Goal: Information Seeking & Learning: Learn about a topic

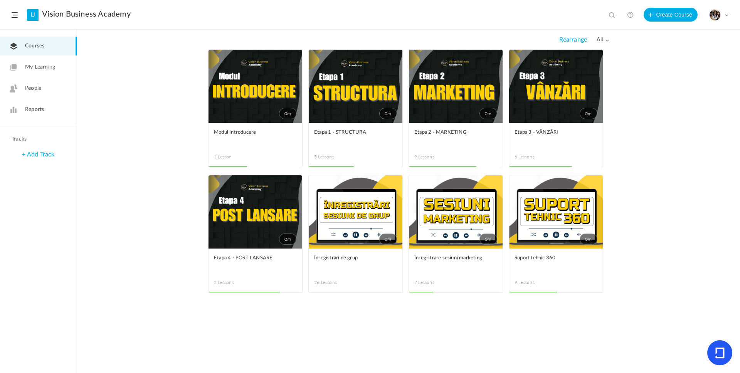
click at [558, 221] on link "0m" at bounding box center [556, 211] width 94 height 73
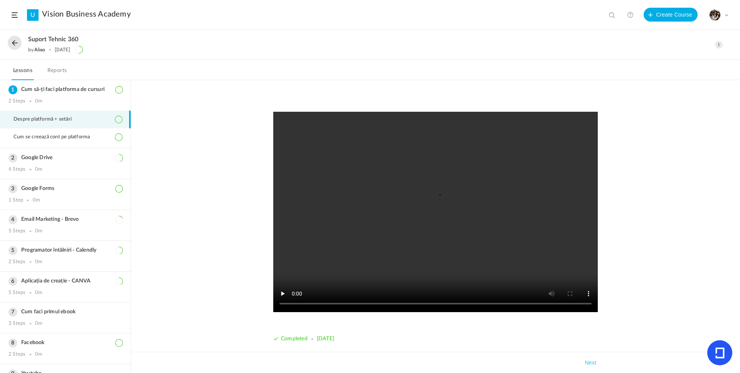
scroll to position [7, 0]
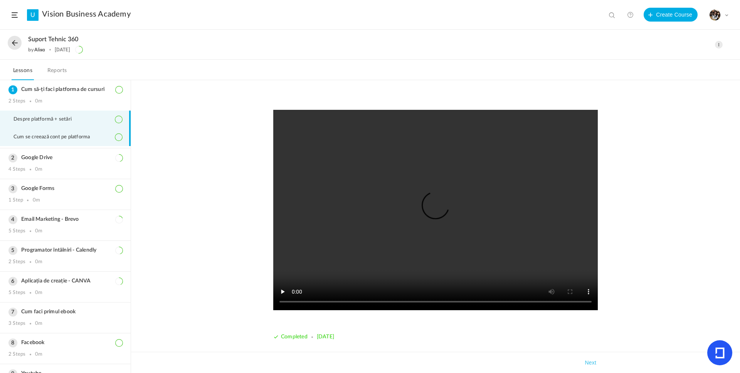
click at [69, 140] on span "Cum se creează cont pe platforma" at bounding box center [56, 137] width 86 height 6
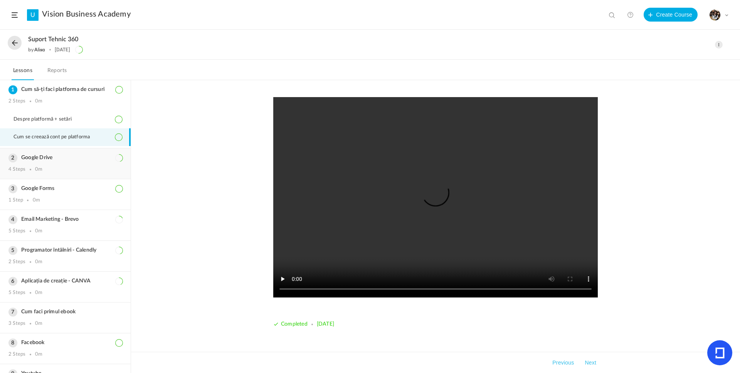
click at [62, 164] on div "Google Drive 4 Steps 0m" at bounding box center [65, 163] width 131 height 30
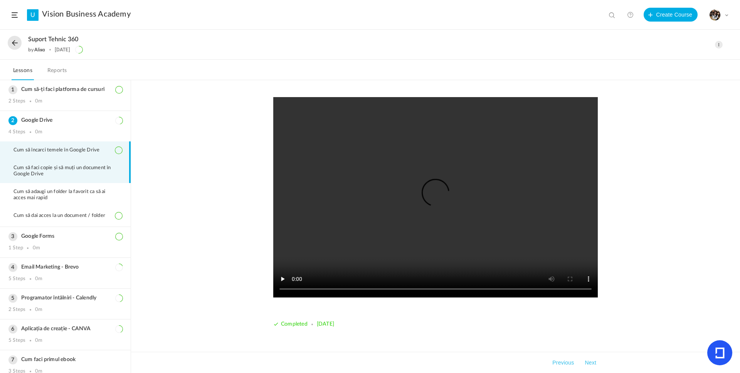
click at [38, 164] on li "Cum să faci copie și să muți un document în Google Drive" at bounding box center [65, 171] width 131 height 24
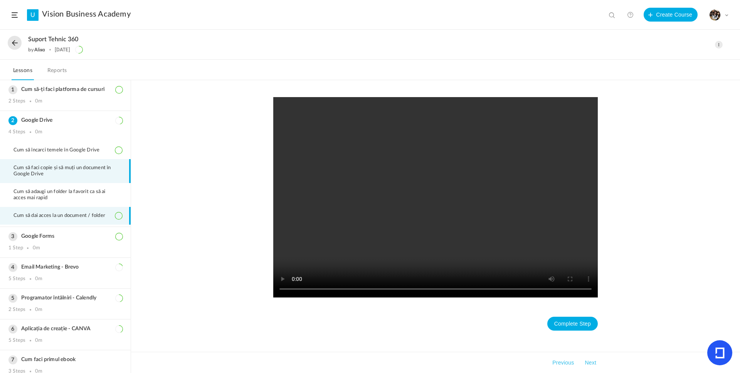
click at [35, 211] on li "Cum să dai acces la un document / folder" at bounding box center [65, 216] width 131 height 18
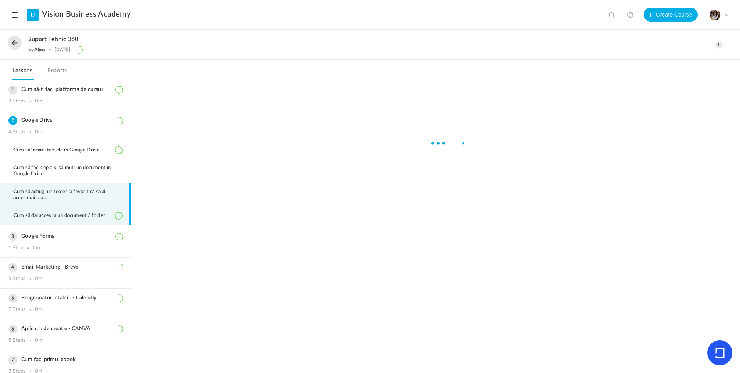
click at [45, 194] on span "Cum să adaugi un folder la favorit ca să ai acces mai rapid" at bounding box center [67, 195] width 109 height 12
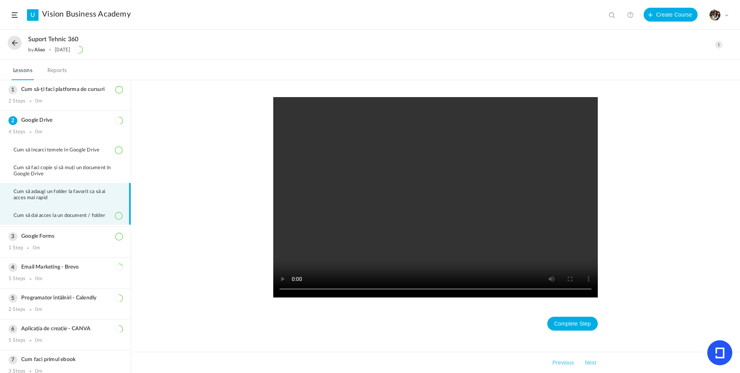
click at [29, 219] on li "Cum să dai acces la un document / folder" at bounding box center [65, 216] width 131 height 18
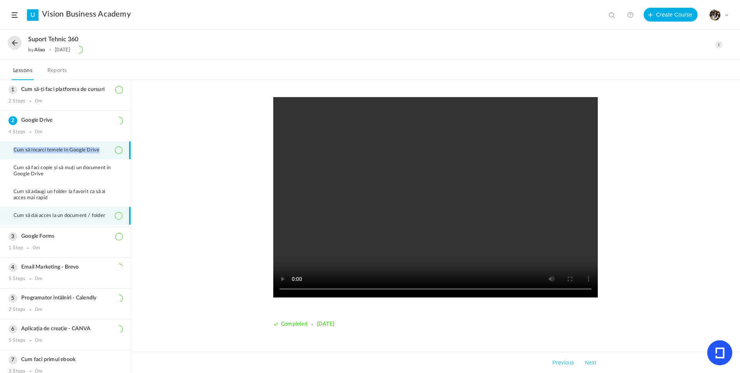
drag, startPoint x: 13, startPoint y: 149, endPoint x: 100, endPoint y: 153, distance: 86.7
click at [100, 153] on span "Cum să încarci temele în Google Drive" at bounding box center [61, 150] width 96 height 6
copy span "Cum să încarci temele în Google Drive"
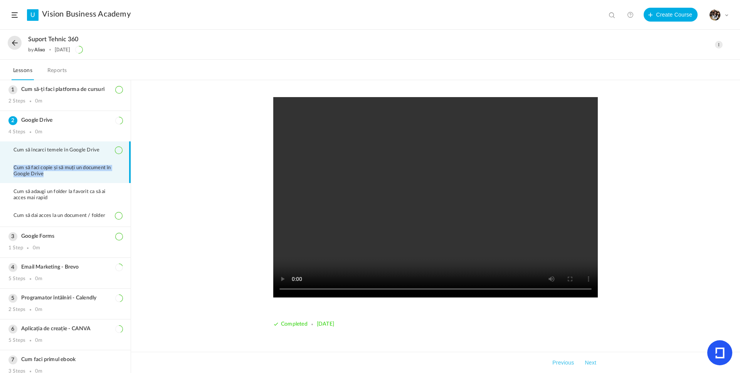
drag, startPoint x: 12, startPoint y: 169, endPoint x: 64, endPoint y: 173, distance: 52.6
click at [64, 173] on li "Cum să faci copie și să muți un document în Google Drive" at bounding box center [65, 171] width 131 height 24
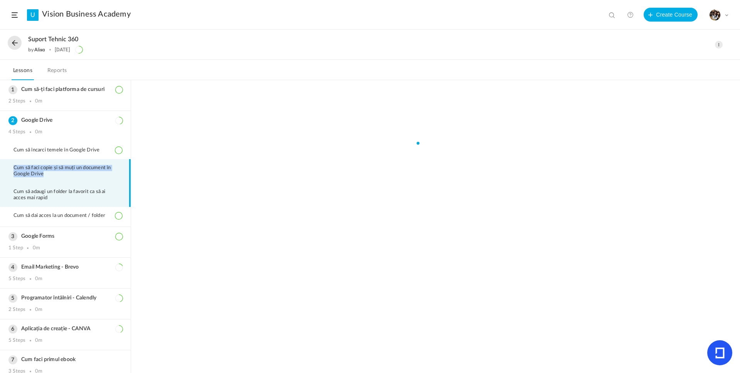
copy span "Cum să faci copie și să muți un document în Google Drive"
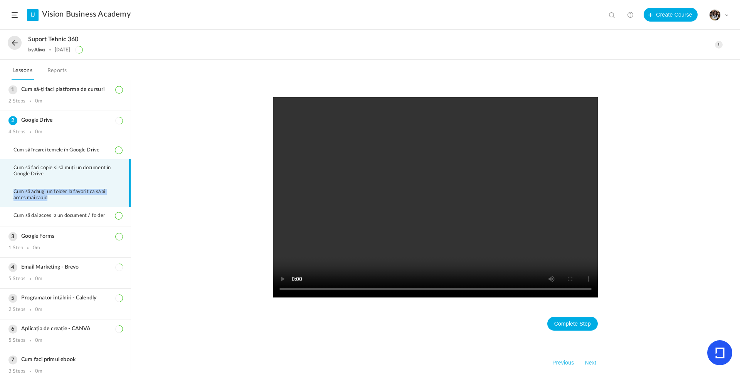
drag, startPoint x: 50, startPoint y: 197, endPoint x: 7, endPoint y: 191, distance: 43.6
click at [7, 191] on li "Cum să adaugi un folder la favorit ca să ai acces mai rapid" at bounding box center [65, 195] width 131 height 24
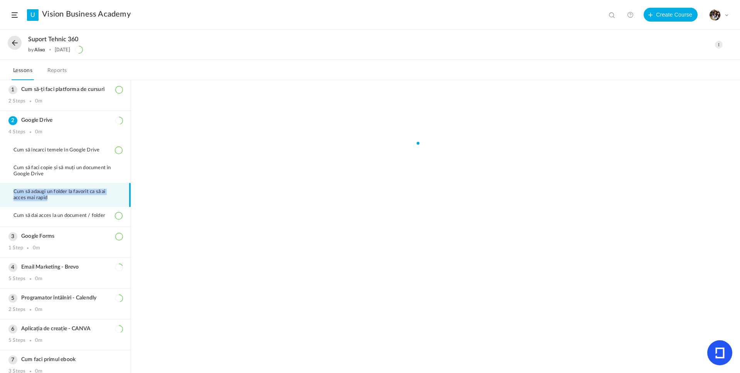
copy span "Cum să adaugi un folder la favorit ca să ai acces mai rapid"
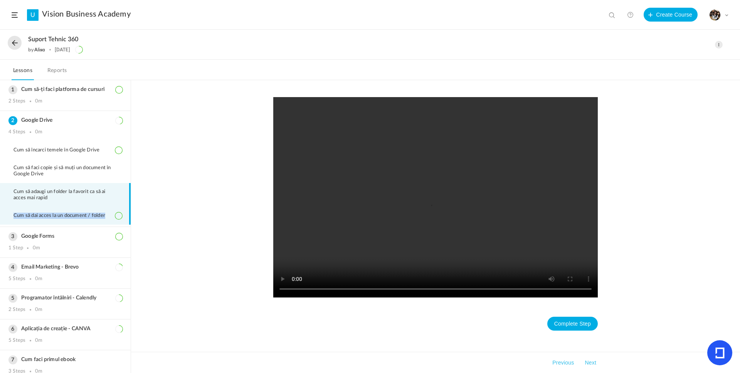
drag, startPoint x: 11, startPoint y: 216, endPoint x: 108, endPoint y: 218, distance: 97.1
click at [108, 218] on li "Cum să dai acces la un document / folder" at bounding box center [65, 216] width 131 height 18
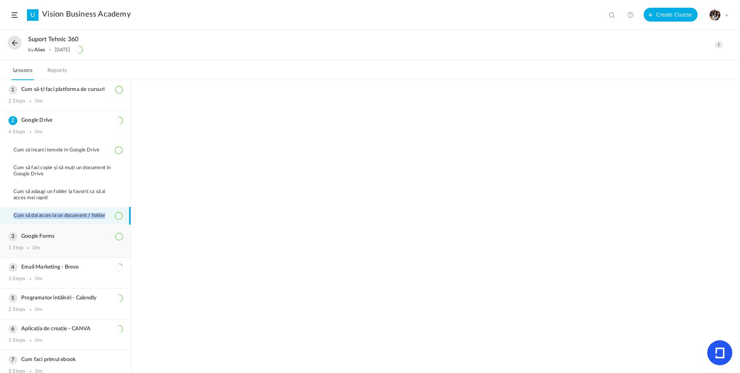
copy span "Cum să dai acces la un document / folder"
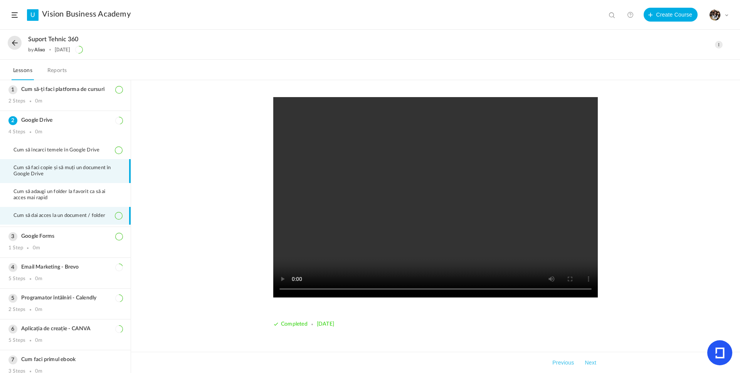
click at [45, 170] on span "Cum să faci copie și să muți un document în Google Drive" at bounding box center [67, 171] width 109 height 12
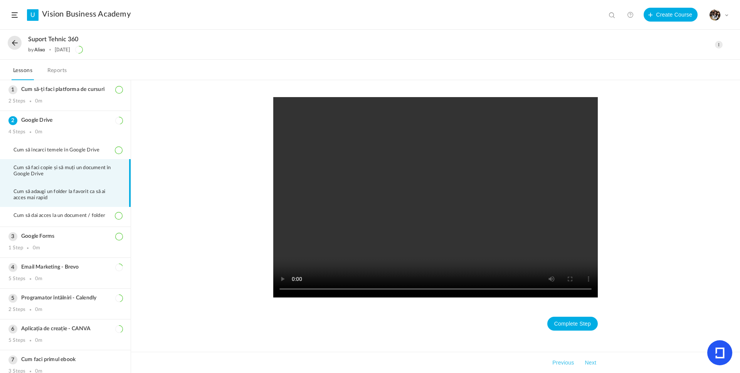
click at [55, 202] on li "Cum să adaugi un folder la favorit ca să ai acces mai rapid" at bounding box center [65, 195] width 131 height 24
click at [49, 176] on span "Cum să faci copie și să muți un document în Google Drive" at bounding box center [67, 171] width 109 height 12
click at [50, 189] on span "Cum să adaugi un folder la favorit ca să ai acces mai rapid" at bounding box center [67, 195] width 109 height 12
click at [57, 160] on li "Cum să faci copie și să muți un document în Google Drive" at bounding box center [65, 171] width 131 height 24
click at [56, 191] on span "Cum să adaugi un folder la favorit ca să ai acces mai rapid" at bounding box center [67, 195] width 109 height 12
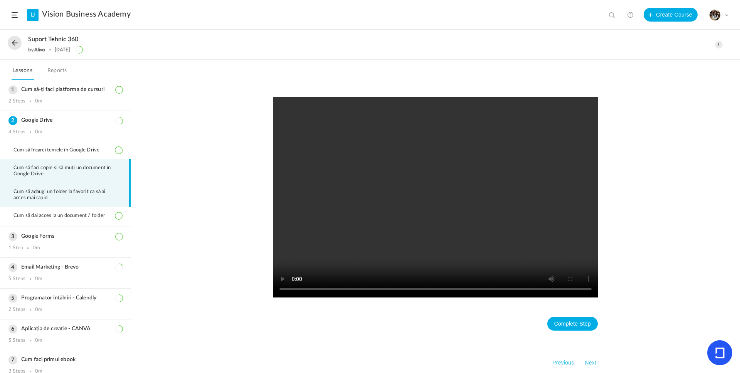
click at [69, 171] on span "Cum să faci copie și să muți un document în Google Drive" at bounding box center [67, 171] width 109 height 12
click at [66, 189] on span "Cum să adaugi un folder la favorit ca să ai acces mai rapid" at bounding box center [67, 195] width 109 height 12
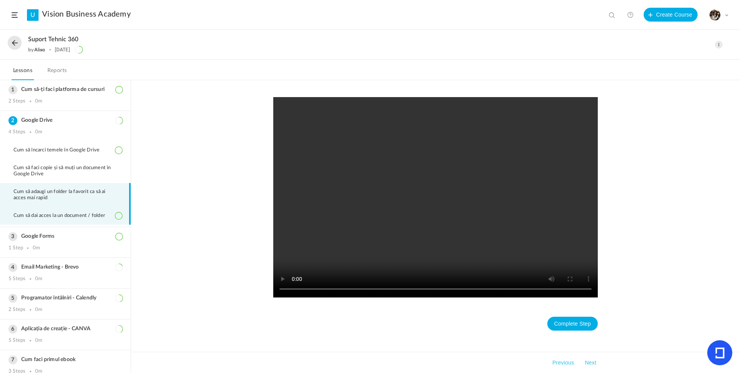
click at [63, 215] on span "Cum să dai acces la un document / folder" at bounding box center [63, 216] width 101 height 6
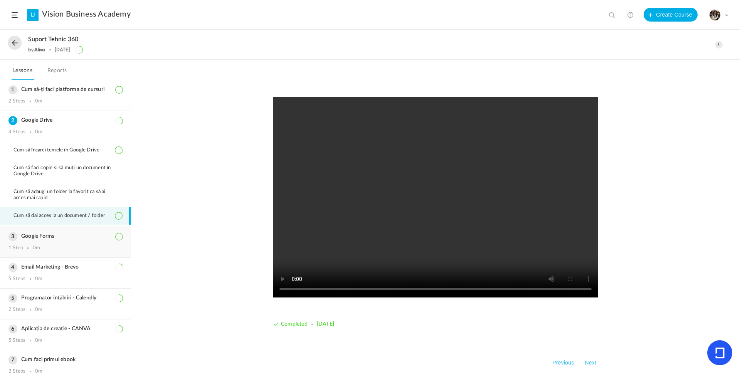
click at [47, 237] on h3 "Google Forms" at bounding box center [65, 236] width 114 height 7
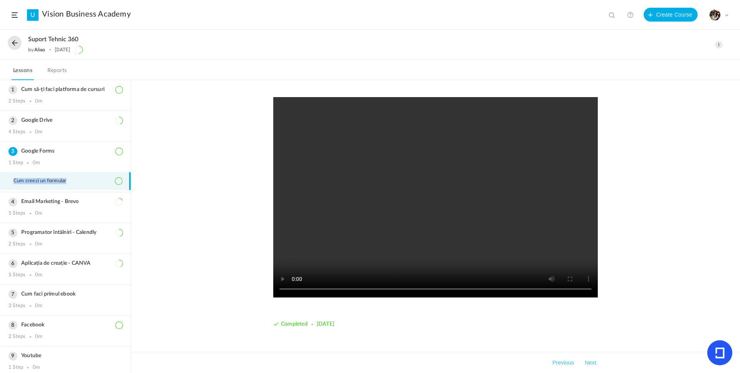
drag, startPoint x: 13, startPoint y: 181, endPoint x: 68, endPoint y: 183, distance: 54.7
click at [68, 183] on span "Cum creezi un formular" at bounding box center [44, 181] width 62 height 6
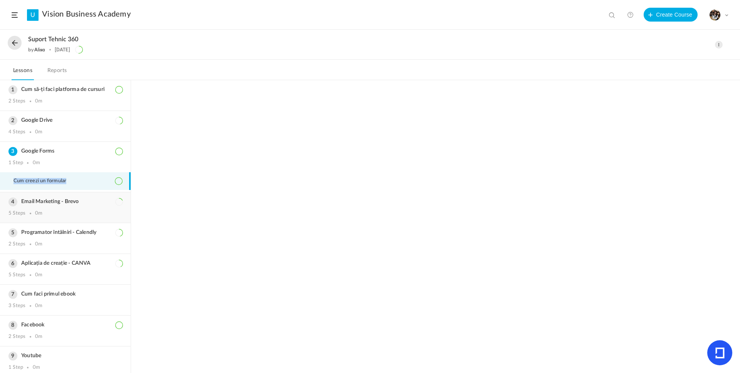
copy span "Cum creezi un formular"
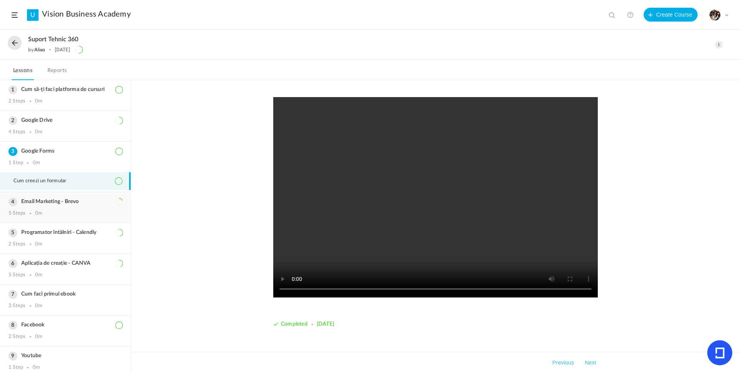
click at [51, 206] on div "Email Marketing - Brevo 5 Steps 0m" at bounding box center [65, 207] width 131 height 30
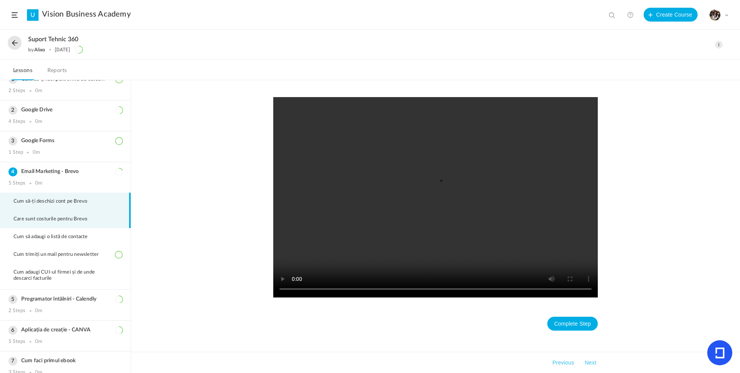
scroll to position [15, 0]
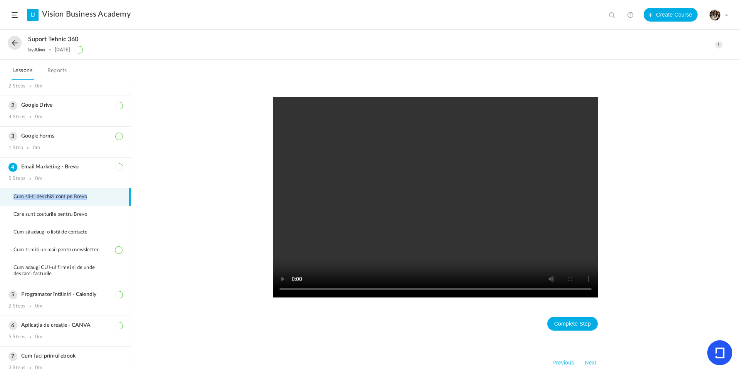
drag, startPoint x: 14, startPoint y: 197, endPoint x: 96, endPoint y: 196, distance: 82.0
click at [96, 196] on span "Cum să-ți deschizi cont pe Brevo" at bounding box center [54, 197] width 83 height 6
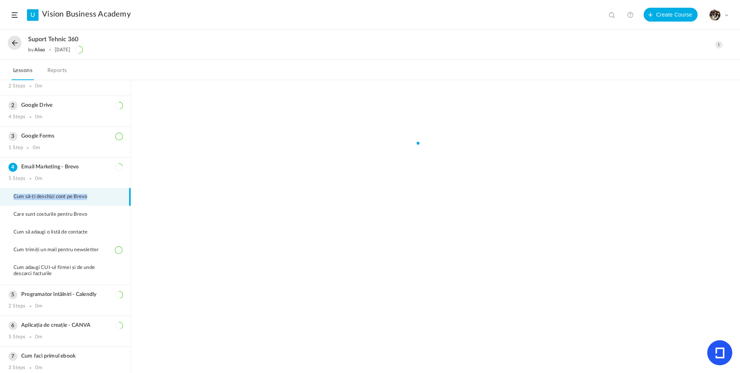
copy span "Cum să-ți deschizi cont pe Brevo"
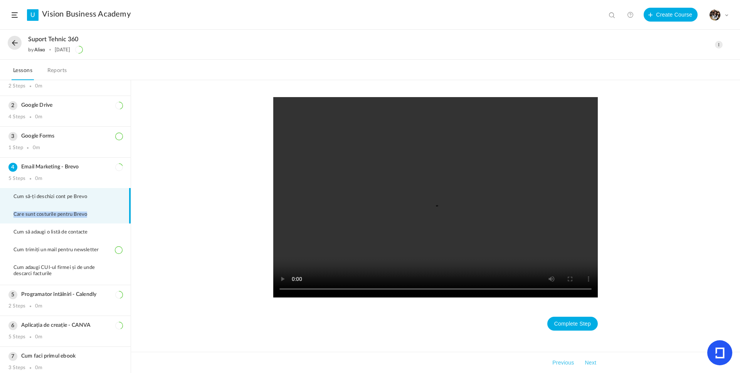
drag, startPoint x: 13, startPoint y: 216, endPoint x: 88, endPoint y: 215, distance: 74.4
click at [88, 215] on span "Care sunt costurile pentru Brevo" at bounding box center [54, 214] width 83 height 6
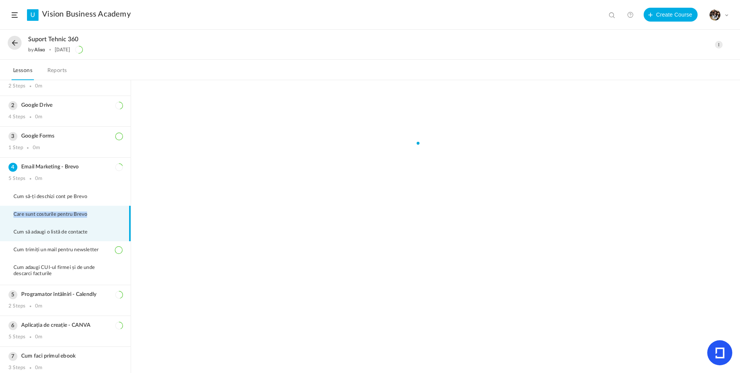
copy span "Care sunt costurile pentru Brevo"
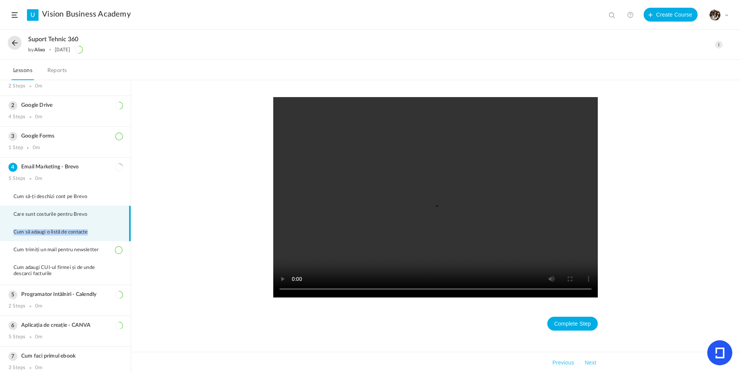
drag, startPoint x: 13, startPoint y: 231, endPoint x: 97, endPoint y: 233, distance: 84.0
click at [97, 233] on span "Cum să adaugi o listă de contacte" at bounding box center [55, 232] width 84 height 6
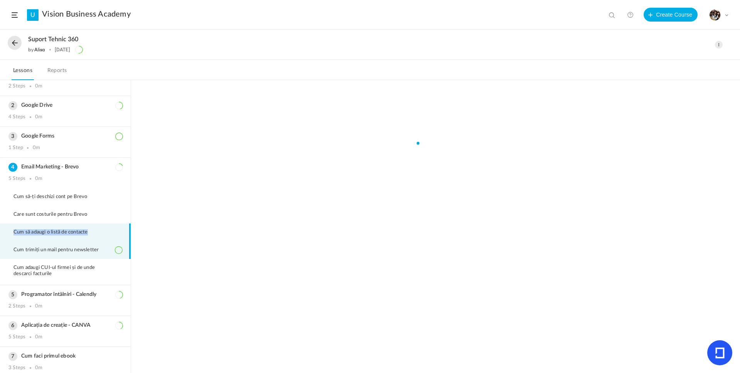
copy span "Cum să adaugi o listă de contacte"
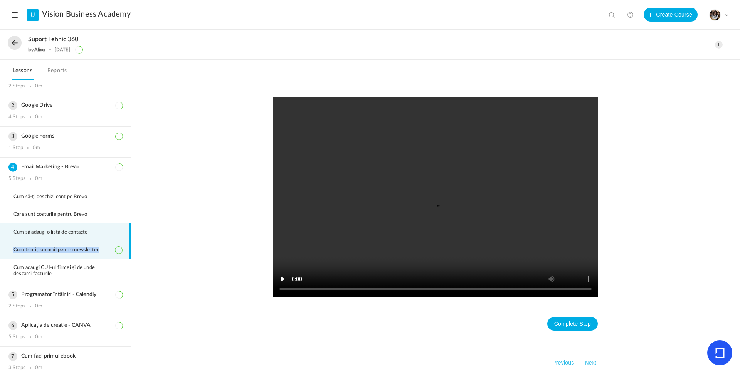
drag, startPoint x: 13, startPoint y: 250, endPoint x: 105, endPoint y: 251, distance: 91.3
click at [105, 251] on span "Cum trimiți un mail pentru newsletter" at bounding box center [60, 250] width 95 height 6
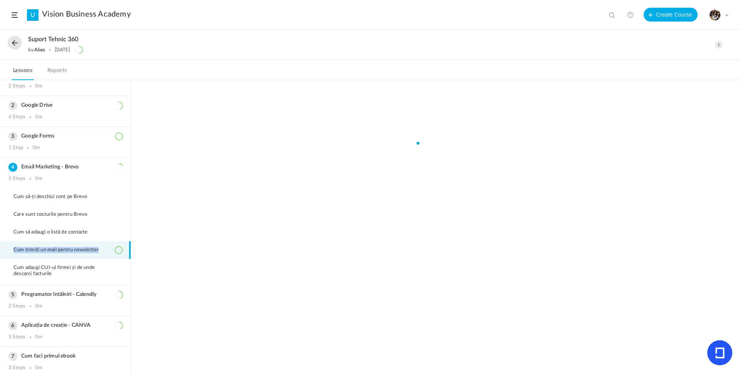
copy span "Cum trimiți un mail pentru newsletter"
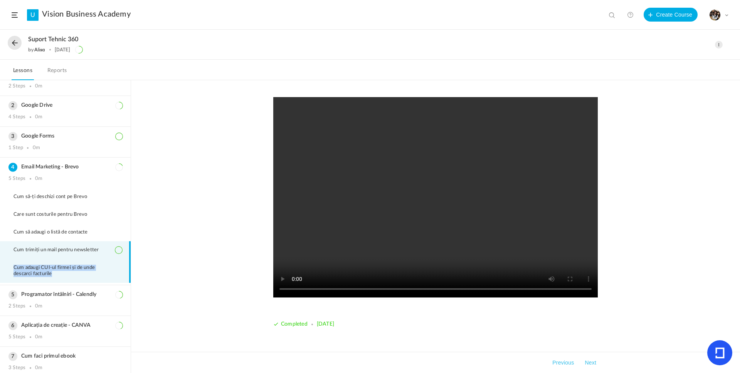
drag, startPoint x: 13, startPoint y: 269, endPoint x: 63, endPoint y: 278, distance: 51.3
click at [63, 278] on li "Cum adaugi CUI-ul firmei și de unde descarci facturile" at bounding box center [65, 271] width 131 height 24
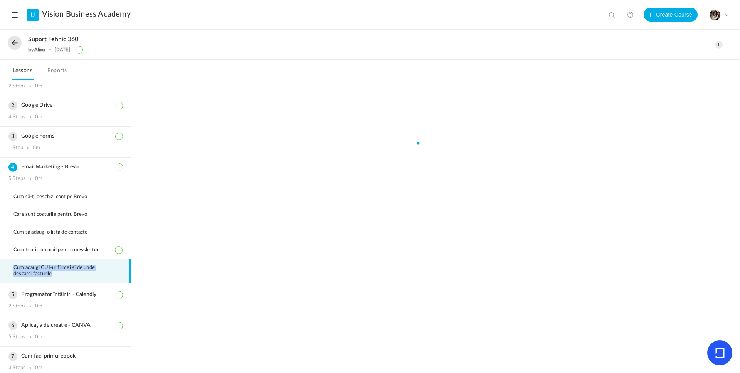
copy span "Cum adaugi CUI-ul firmei și de unde descarci facturile"
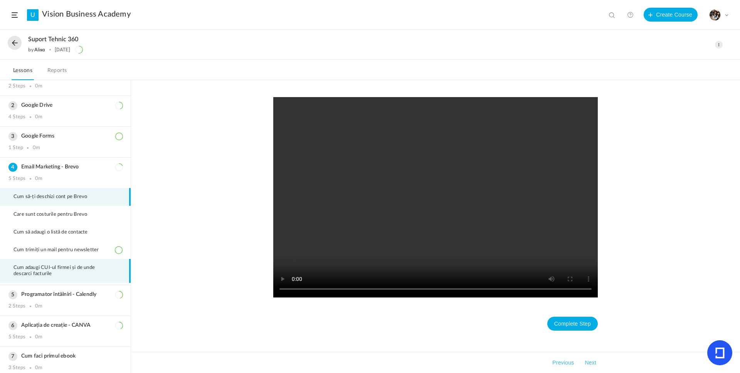
click at [52, 194] on span "Cum să-ți deschizi cont pe Brevo" at bounding box center [54, 197] width 83 height 6
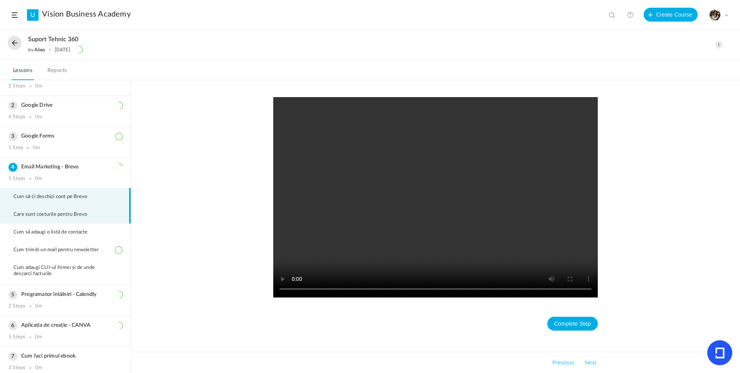
click at [65, 210] on li "Care sunt costurile pentru Brevo" at bounding box center [65, 215] width 131 height 18
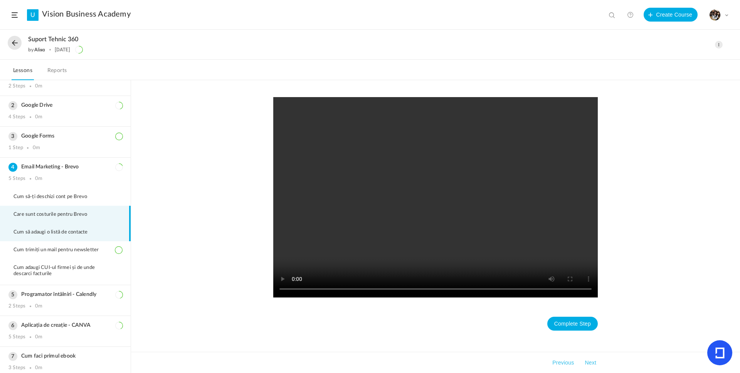
click at [38, 226] on li "Cum să adaugi o listă de contacte" at bounding box center [65, 232] width 131 height 18
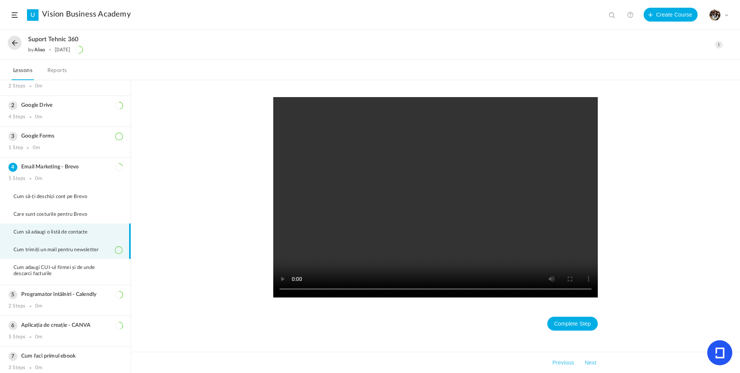
click at [38, 256] on li "Cum trimiți un mail pentru newsletter" at bounding box center [65, 250] width 131 height 18
click at [56, 238] on li "Cum să adaugi o listă de contacte" at bounding box center [65, 232] width 131 height 18
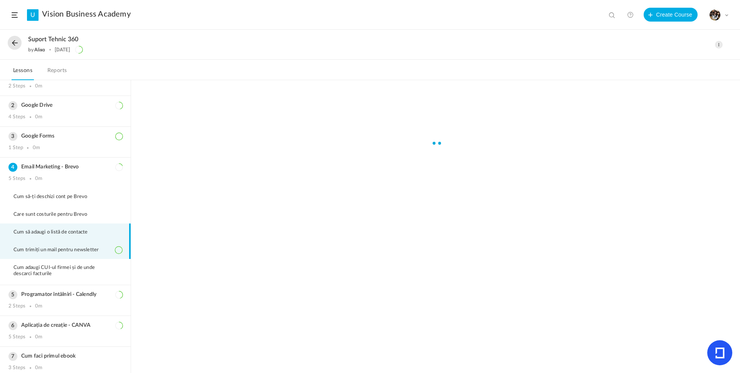
click at [65, 257] on li "Cum trimiți un mail pentru newsletter" at bounding box center [65, 250] width 131 height 18
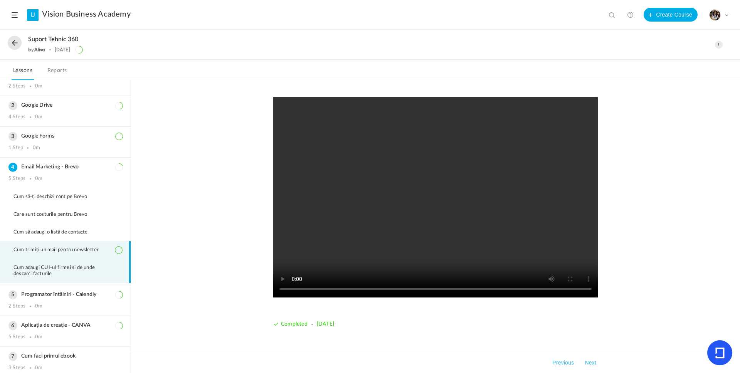
click at [60, 270] on span "Cum adaugi CUI-ul firmei și de unde descarci facturile" at bounding box center [67, 271] width 109 height 12
click at [80, 244] on li "Cum trimiți un mail pentru newsletter" at bounding box center [65, 250] width 131 height 18
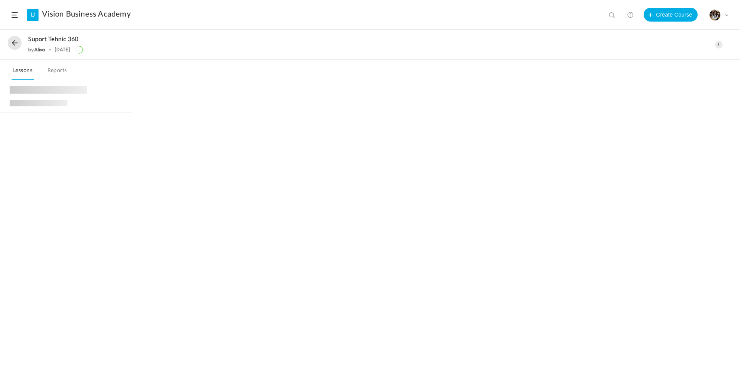
scroll to position [4, 0]
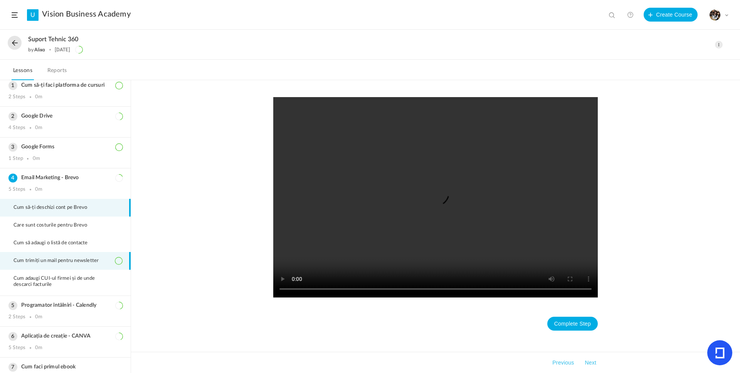
click at [65, 258] on span "Cum trimiți un mail pentru newsletter" at bounding box center [60, 261] width 95 height 6
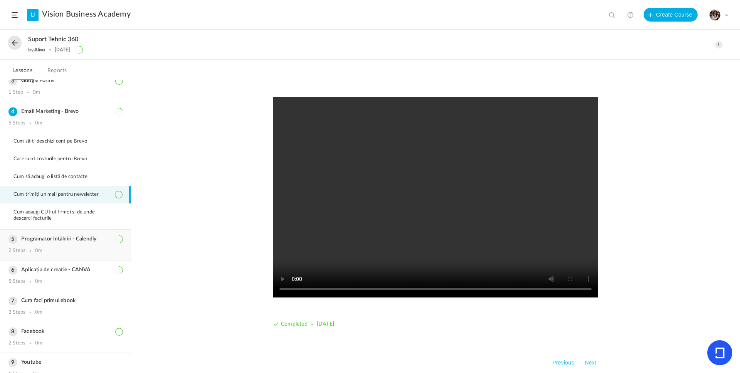
click at [62, 238] on h3 "Programator întâlniri - Calendly" at bounding box center [65, 239] width 114 height 7
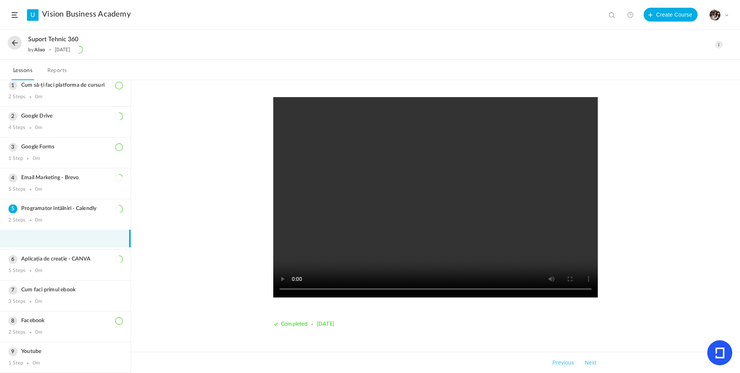
scroll to position [22, 0]
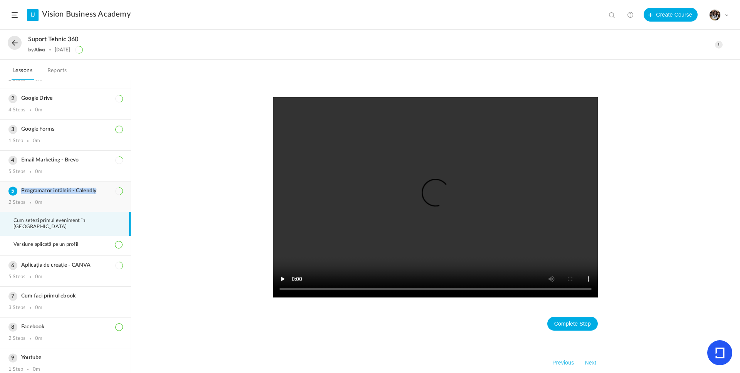
drag, startPoint x: 100, startPoint y: 191, endPoint x: 21, endPoint y: 192, distance: 78.6
click at [21, 192] on h3 "Programator întâlniri - Calendly" at bounding box center [65, 191] width 114 height 7
copy h3 "Programator întâlniri - Calendly"
drag, startPoint x: 17, startPoint y: 220, endPoint x: 130, endPoint y: 220, distance: 112.5
click at [130, 220] on ol "Cum să-ți faci platforma de cursuri 2 Steps 0m Google Drive 4 Steps 0m Google F…" at bounding box center [65, 226] width 131 height 293
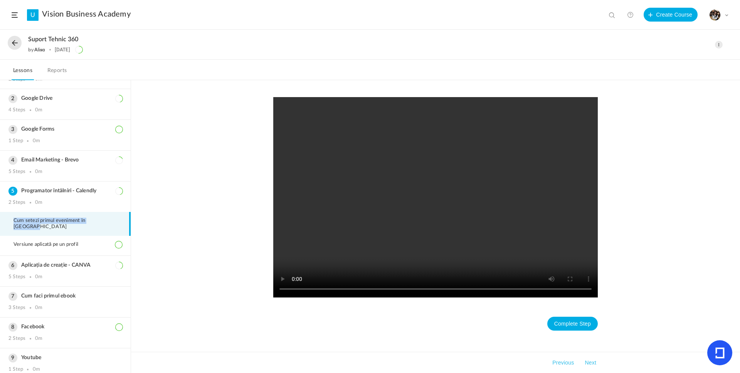
copy span "Cum setezi primul eveniment în Calendly"
drag, startPoint x: 14, startPoint y: 238, endPoint x: 81, endPoint y: 240, distance: 67.4
click at [81, 241] on span "Versiune aplicată pe un profil" at bounding box center [50, 244] width 74 height 6
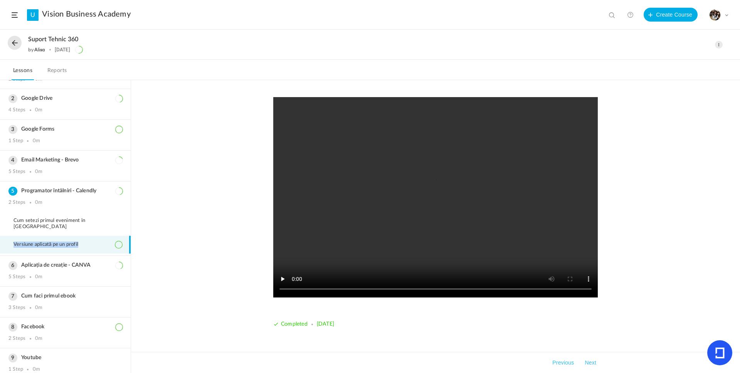
copy span "Versiune aplicată pe un profil"
click at [76, 212] on li "Cum setezi primul eveniment în Calendly" at bounding box center [65, 224] width 131 height 24
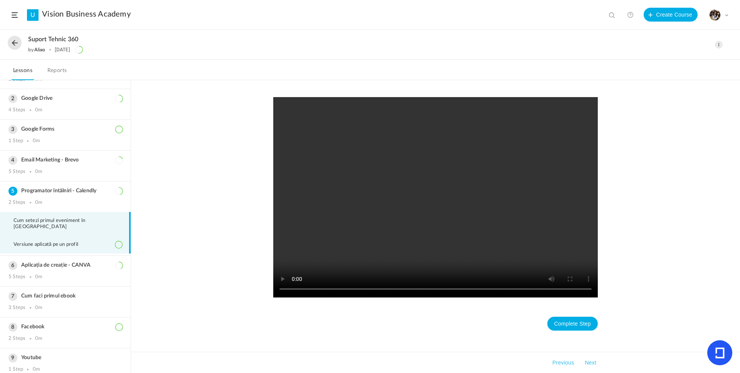
click at [80, 236] on li "Versiune aplicată pe un profil" at bounding box center [65, 245] width 131 height 18
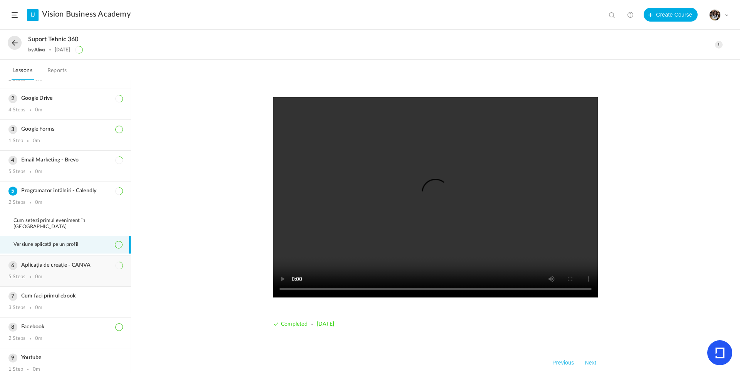
click at [33, 262] on h3 "Aplicația de creație - CANVA" at bounding box center [65, 265] width 114 height 7
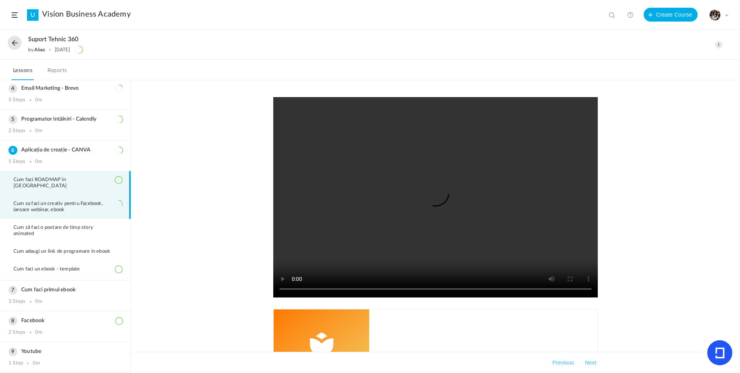
click at [116, 200] on icon at bounding box center [119, 204] width 8 height 8
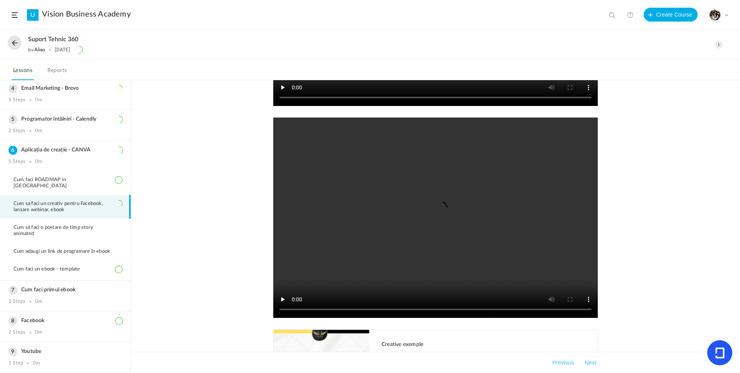
scroll to position [280, 0]
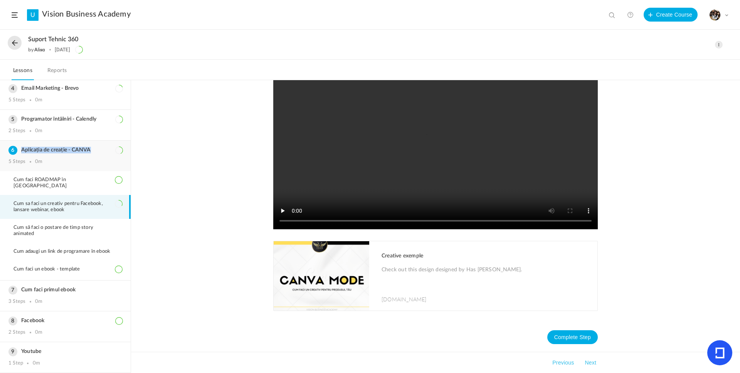
drag, startPoint x: 92, startPoint y: 151, endPoint x: 19, endPoint y: 152, distance: 73.2
click at [19, 152] on h3 "Aplicația de creație - CANVA" at bounding box center [65, 150] width 114 height 7
copy h3 "Aplicația de creație - CANVA"
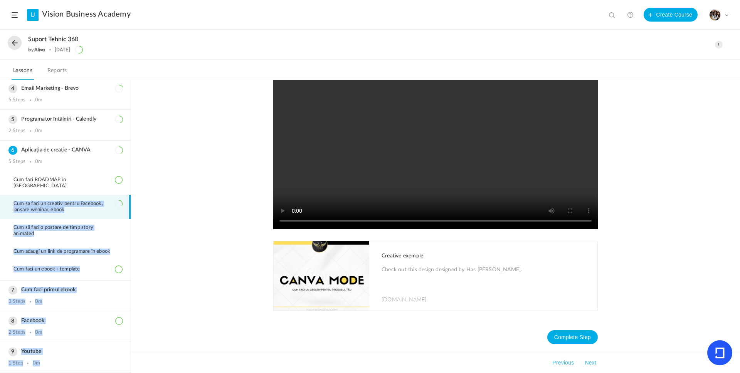
drag, startPoint x: 95, startPoint y: 178, endPoint x: -4, endPoint y: 178, distance: 98.6
click at [0, 178] on html "U Vision Business Academy View all No results Create Course My Profile Universi…" at bounding box center [370, 186] width 740 height 373
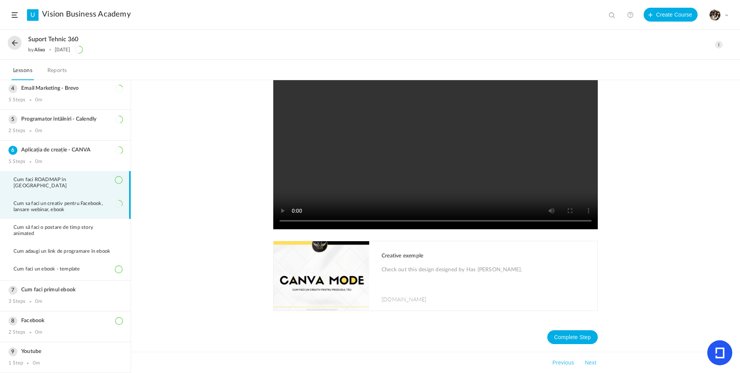
click at [21, 181] on span "Cum faci ROADMAP în Canva" at bounding box center [67, 183] width 109 height 12
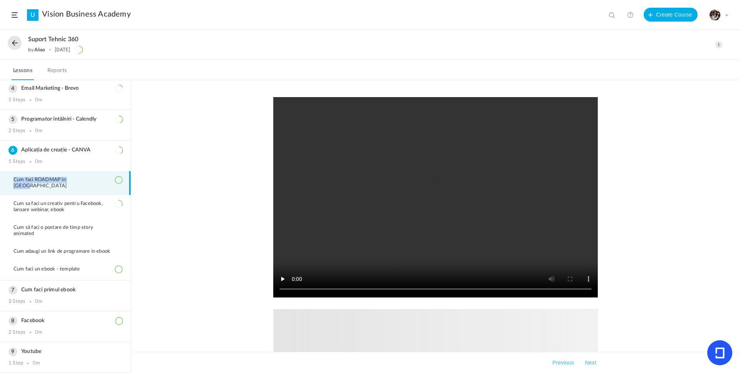
drag, startPoint x: 15, startPoint y: 180, endPoint x: 83, endPoint y: 180, distance: 67.4
click at [83, 180] on li "Cum faci ROADMAP în Canva" at bounding box center [65, 183] width 131 height 24
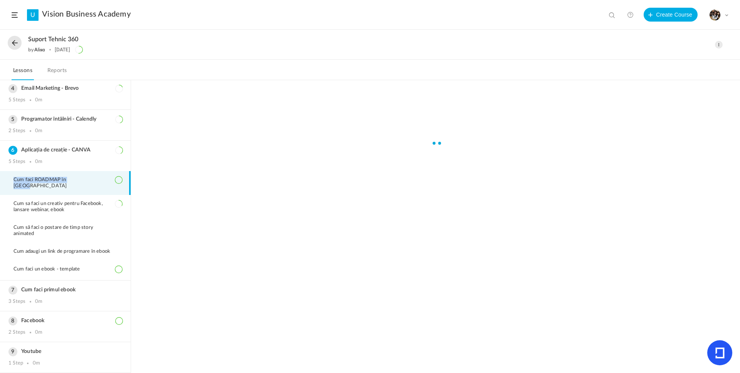
copy span "Cum faci ROADMAP în Canva"
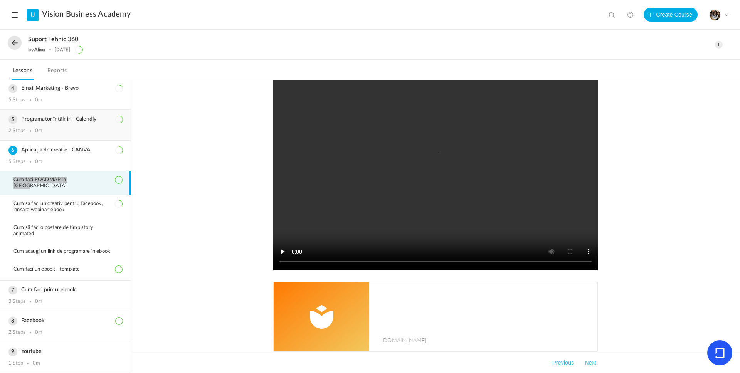
scroll to position [69, 0]
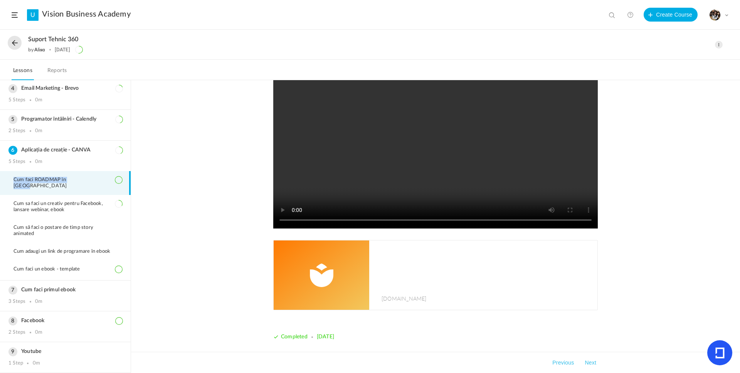
click at [305, 276] on img at bounding box center [321, 274] width 96 height 69
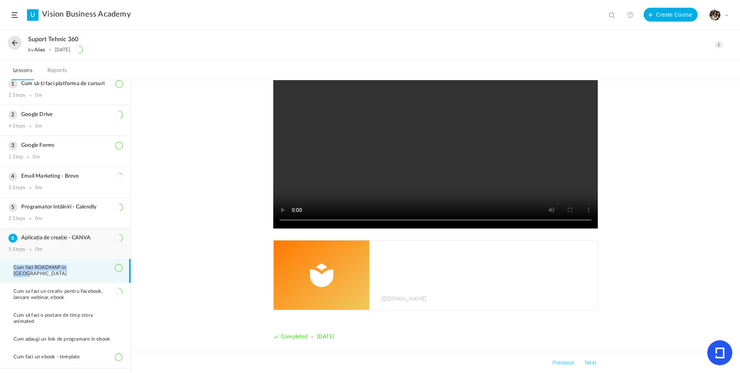
scroll to position [0, 0]
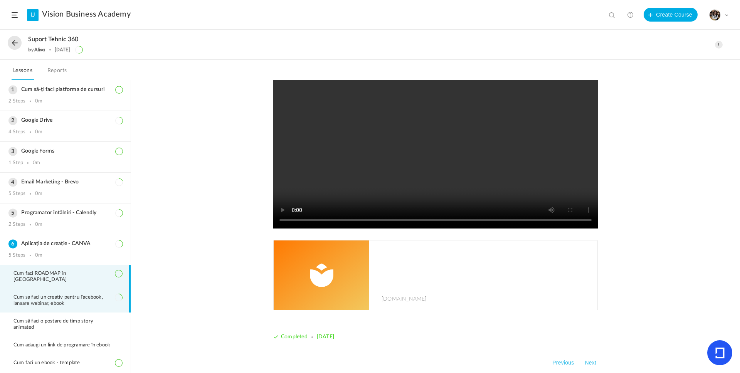
click at [48, 294] on span "Cum sa faci un creativ pentru Facebook, lansare webinar, ebook" at bounding box center [67, 300] width 109 height 12
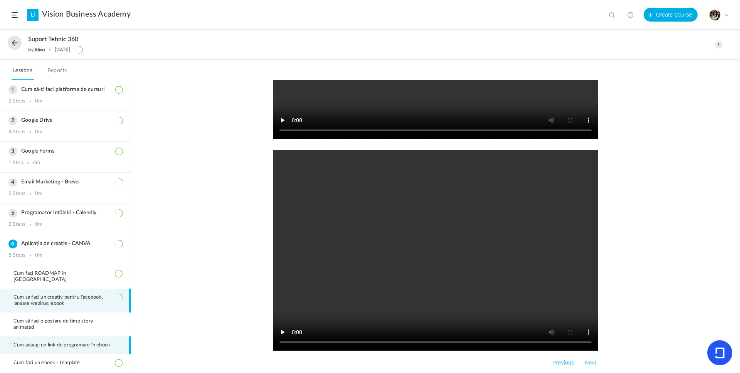
scroll to position [280, 0]
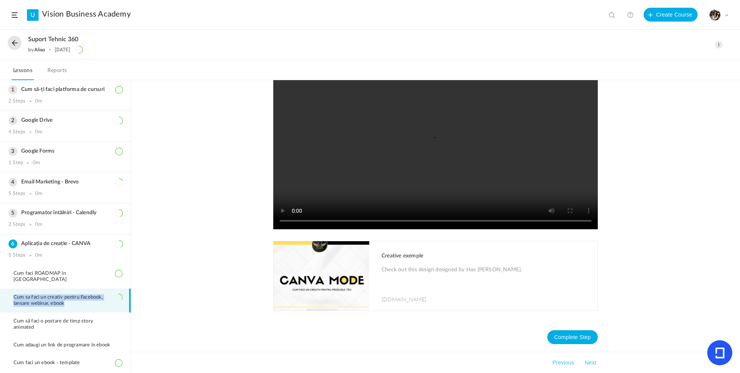
drag, startPoint x: 20, startPoint y: 289, endPoint x: 70, endPoint y: 301, distance: 51.5
click at [70, 301] on li "Cum sa faci un creativ pentru Facebook, lansare webinar, ebook" at bounding box center [65, 300] width 131 height 24
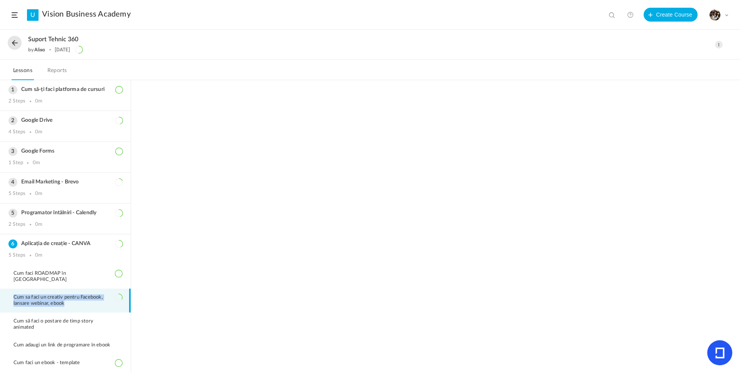
copy span "Cum sa faci un creativ pentru Facebook, lansare webinar, ebook"
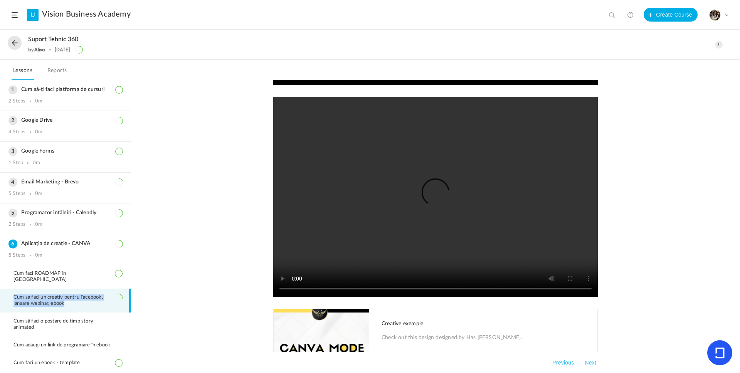
scroll to position [174, 0]
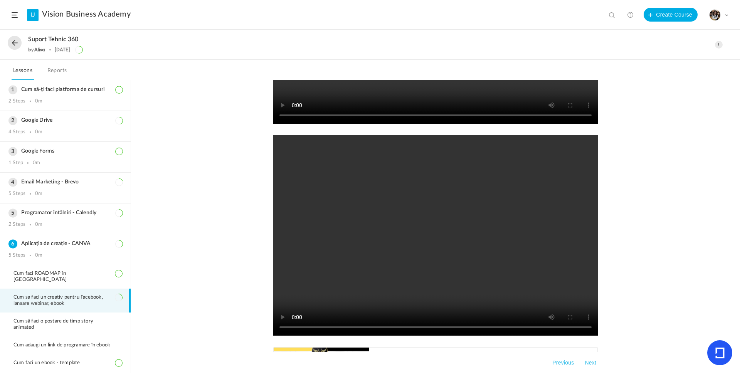
click at [597, 263] on div "Creative exemple Check out this design designed by Has Mari. canva.com Sorry! T…" at bounding box center [435, 190] width 340 height 535
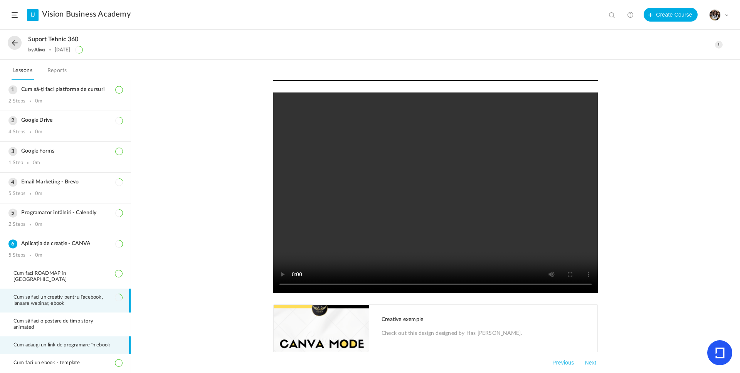
scroll to position [280, 0]
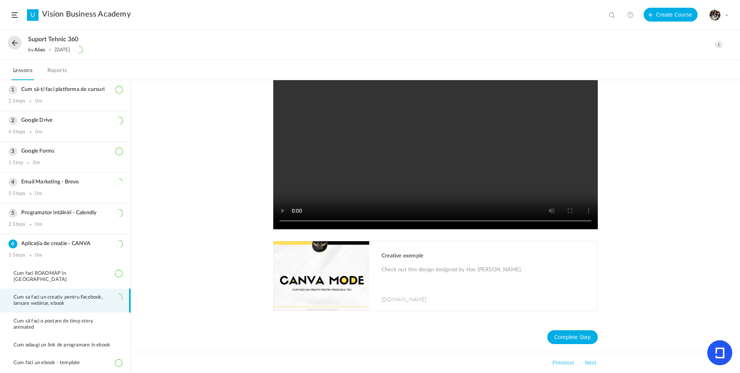
click at [496, 278] on p "Check out this design designed by Has Mari." at bounding box center [485, 274] width 208 height 19
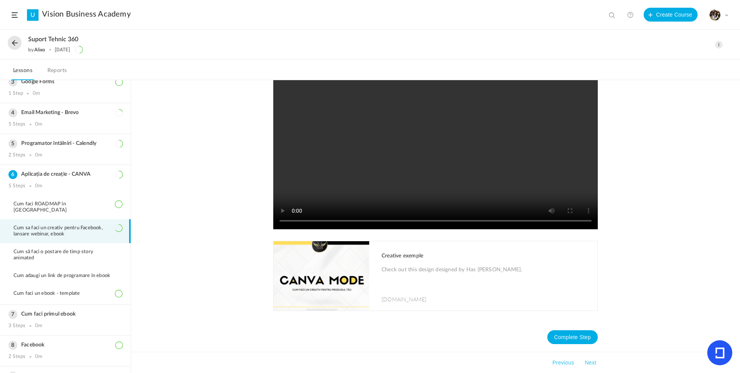
scroll to position [70, 0]
click at [54, 250] on span "Cum să faci o postare de timp story animated" at bounding box center [67, 254] width 109 height 12
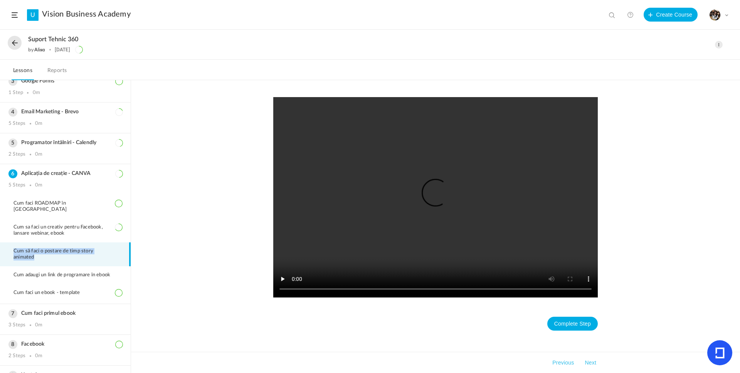
drag, startPoint x: 33, startPoint y: 251, endPoint x: 14, endPoint y: 245, distance: 20.2
click at [14, 248] on span "Cum să faci o postare de timp story animated" at bounding box center [67, 254] width 109 height 12
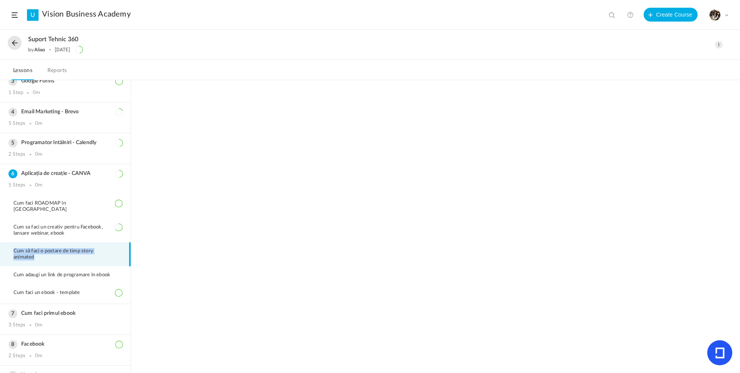
copy span "Cum să faci o postare de timp story animated"
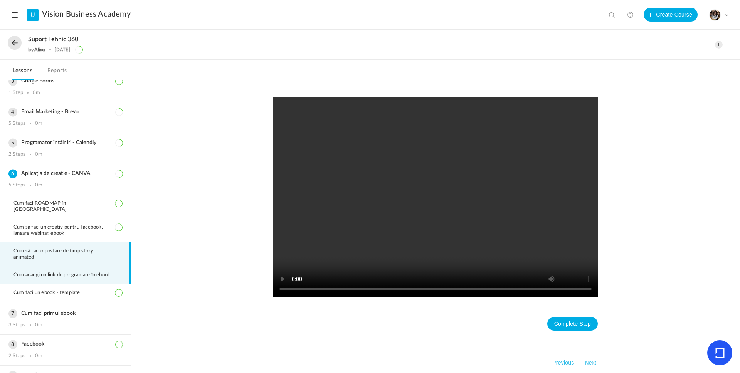
click at [33, 272] on span "Cum adaugi un link de programare în ebook" at bounding box center [66, 275] width 106 height 6
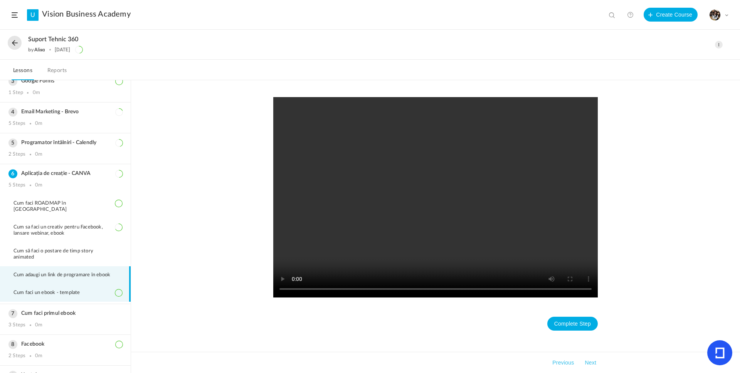
click at [65, 291] on span "Cum faci un ebook - template" at bounding box center [51, 293] width 76 height 6
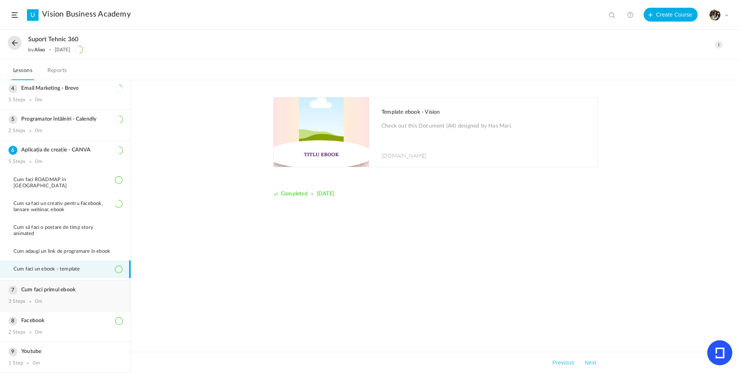
click at [65, 299] on div "3 Steps 0m" at bounding box center [65, 302] width 114 height 6
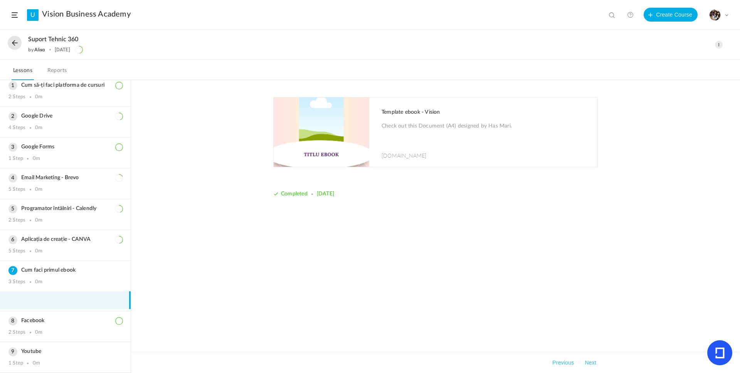
scroll to position [40, 0]
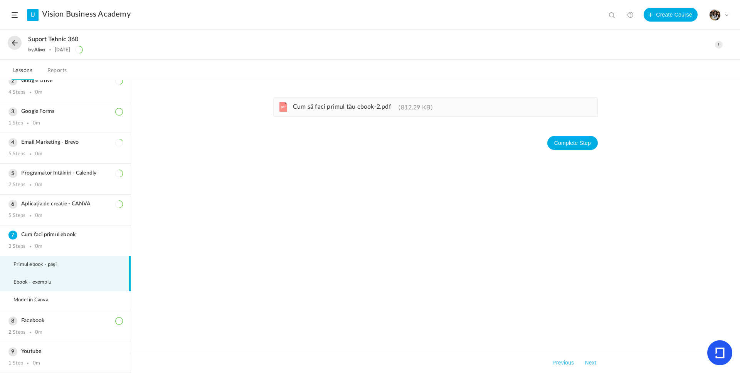
click at [64, 280] on li "Ebook - exemplu" at bounding box center [65, 282] width 131 height 18
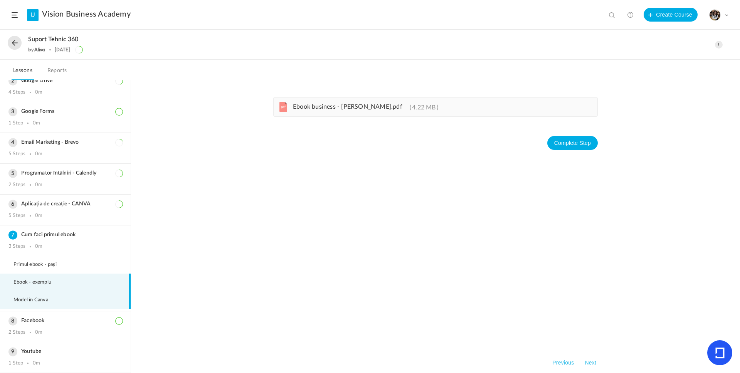
click at [57, 296] on li "Model în Canva" at bounding box center [65, 300] width 131 height 18
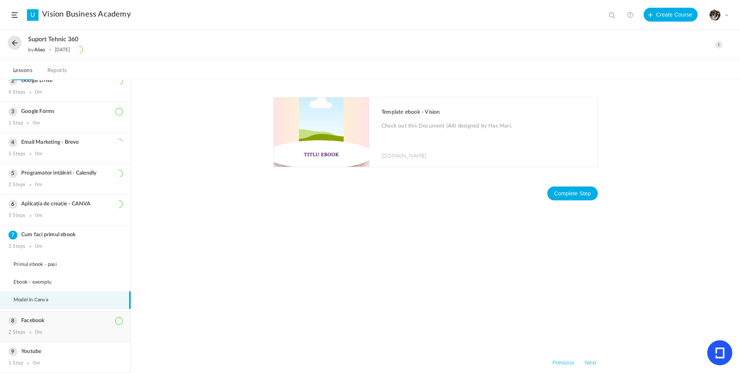
click at [42, 329] on div "2 Steps 0m" at bounding box center [65, 332] width 114 height 6
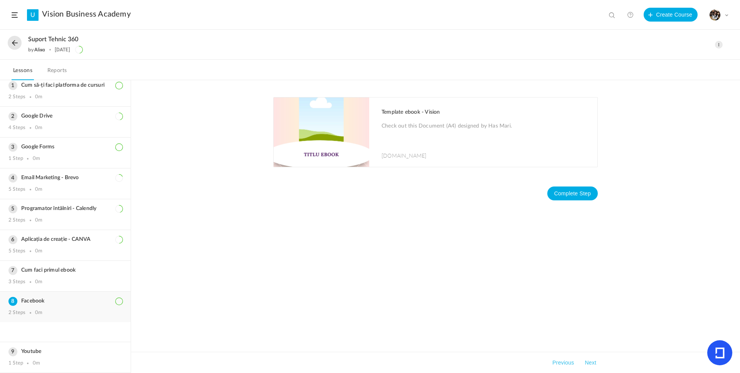
scroll to position [22, 0]
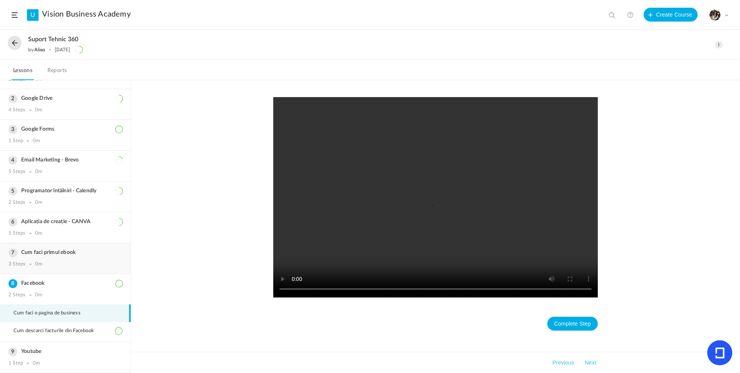
click at [55, 256] on div "Cum faci primul ebook 3 Steps 0m" at bounding box center [65, 258] width 131 height 30
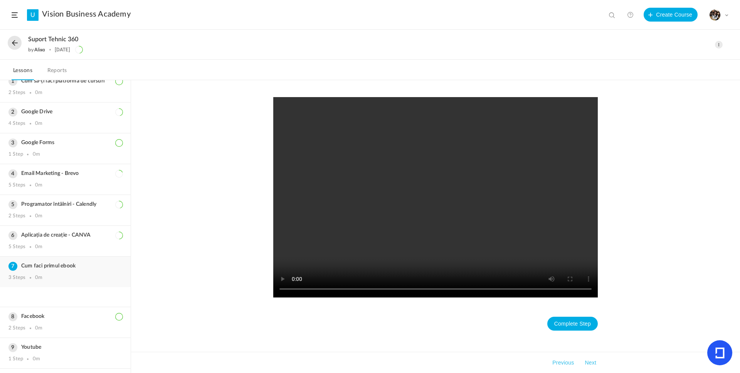
scroll to position [44, 0]
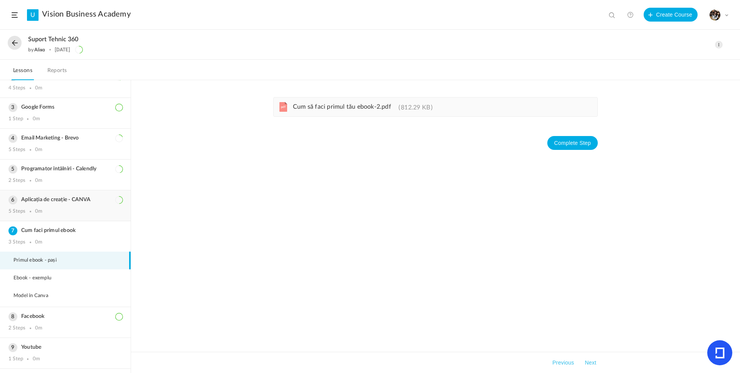
click at [42, 200] on h3 "Aplicația de creație - CANVA" at bounding box center [65, 199] width 114 height 7
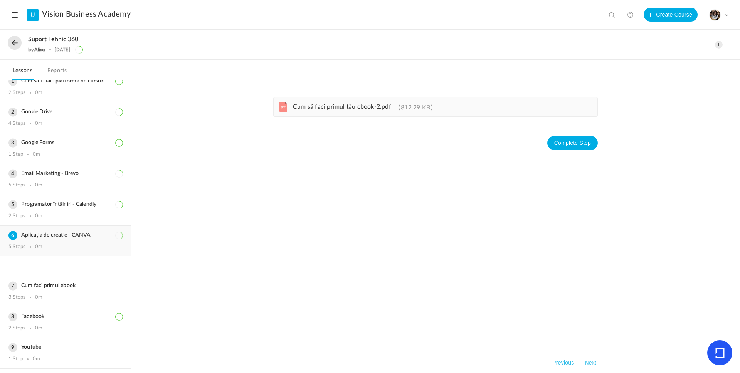
scroll to position [94, 0]
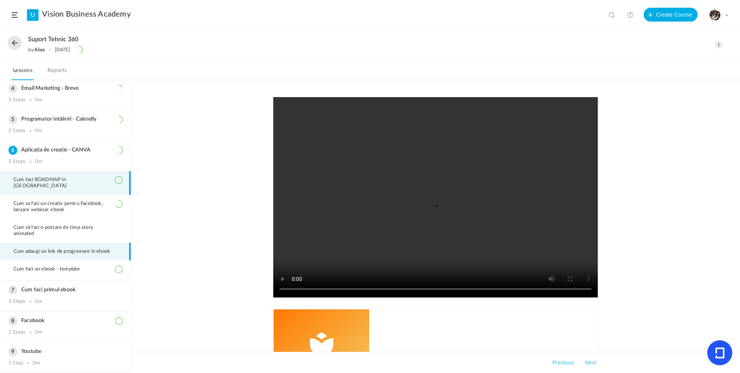
click at [55, 248] on span "Cum adaugi un link de programare în ebook" at bounding box center [66, 251] width 106 height 6
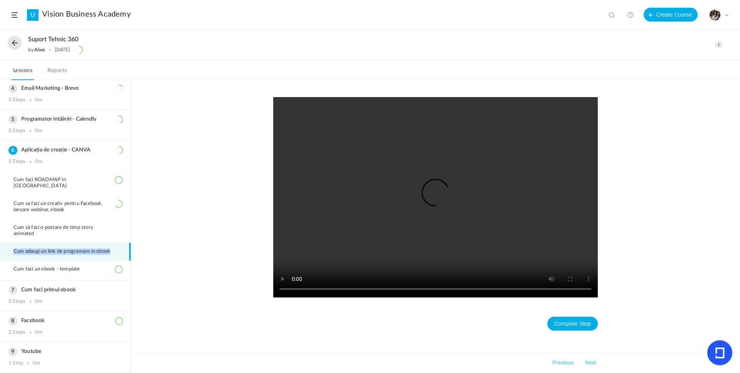
drag, startPoint x: 30, startPoint y: 252, endPoint x: 13, endPoint y: 247, distance: 17.8
click at [13, 247] on li "Cum adaugi un link de programare în ebook" at bounding box center [65, 252] width 131 height 18
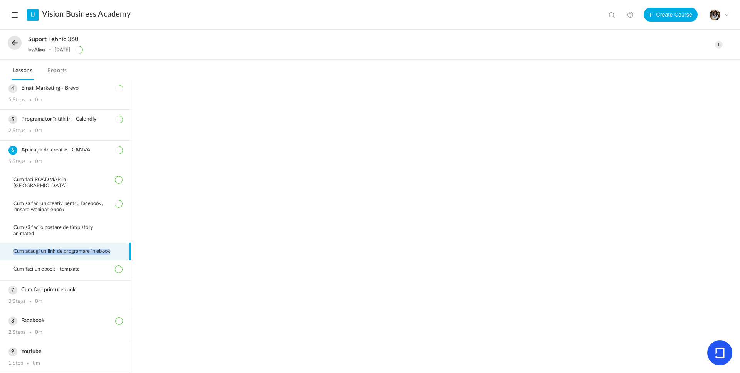
copy span "Cum adaugi un link de programare în ebook"
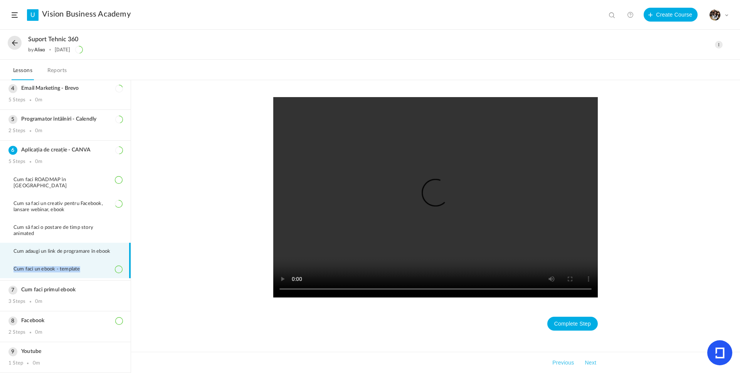
drag, startPoint x: 89, startPoint y: 268, endPoint x: 6, endPoint y: 269, distance: 83.2
click at [6, 269] on li "Cum faci un ebook - template" at bounding box center [65, 269] width 131 height 18
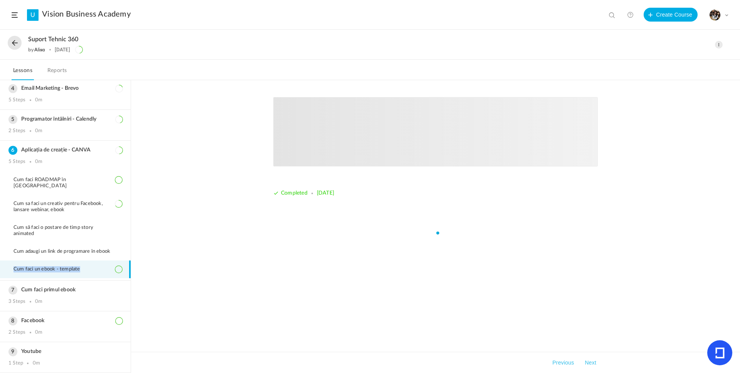
copy span "Cum faci un ebook - template"
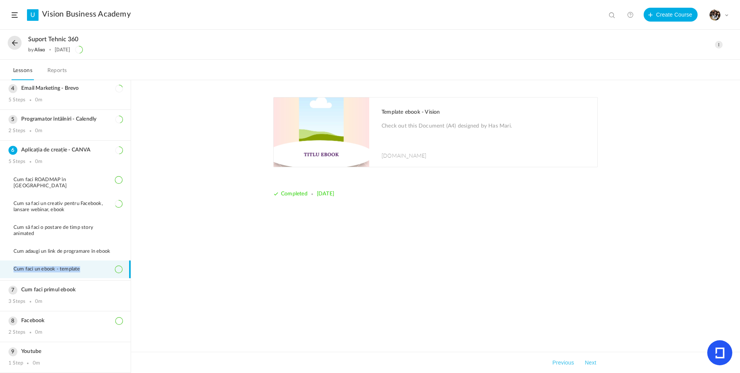
click at [333, 142] on img at bounding box center [321, 131] width 96 height 69
click at [69, 290] on h3 "Cum faci primul ebook" at bounding box center [65, 290] width 114 height 7
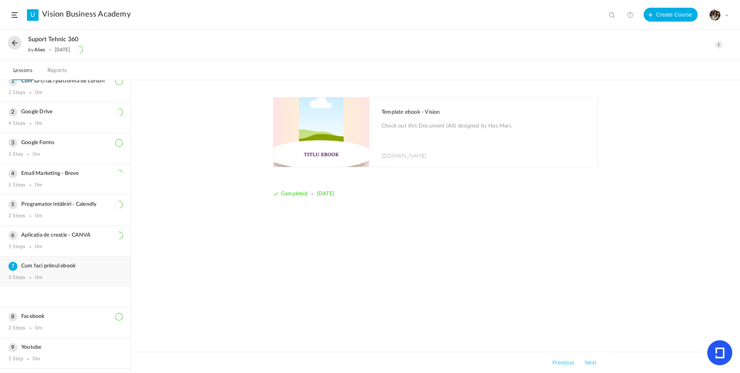
scroll to position [44, 0]
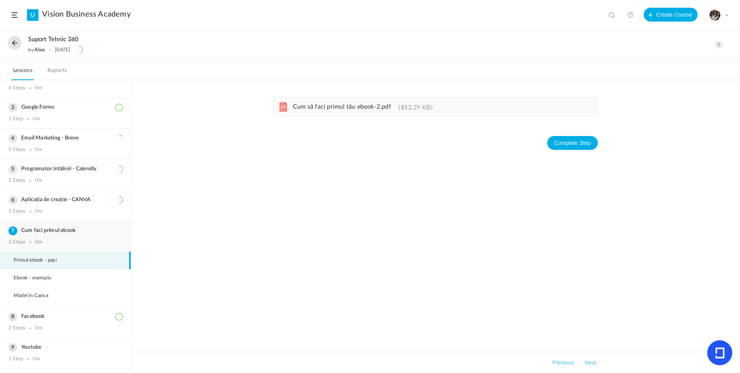
click at [82, 225] on div "Cum faci primul ebook 3 Steps 0m" at bounding box center [65, 236] width 131 height 30
drag, startPoint x: 70, startPoint y: 230, endPoint x: 22, endPoint y: 231, distance: 48.1
click at [22, 231] on h3 "Cum faci primul ebook" at bounding box center [65, 230] width 114 height 7
copy h3 "Cum faci primul ebook"
drag, startPoint x: 293, startPoint y: 109, endPoint x: 372, endPoint y: 108, distance: 79.0
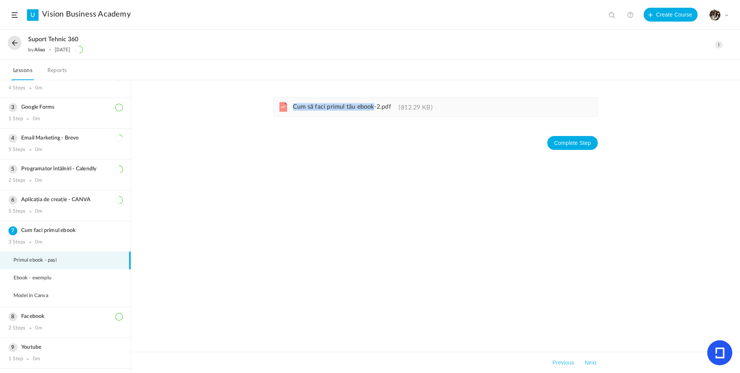
click at [372, 108] on span "Cum să faci primul tău ebook-2.pdf" at bounding box center [342, 107] width 98 height 6
click at [339, 106] on span "Cum să faci primul tău ebook-2.pdf" at bounding box center [342, 107] width 98 height 6
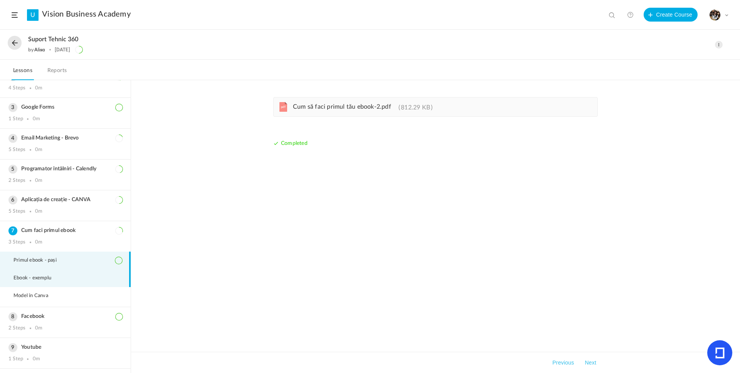
click at [66, 285] on li "Ebook - exemplu" at bounding box center [65, 278] width 131 height 18
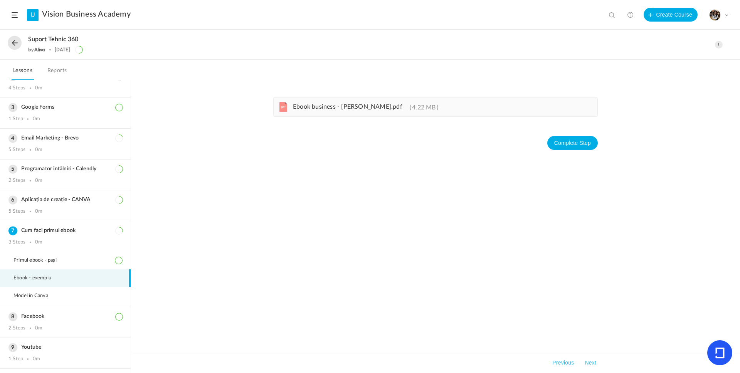
click at [343, 105] on span "Ebook business - Alisa Balasa.pdf" at bounding box center [347, 107] width 109 height 6
drag, startPoint x: 291, startPoint y: 109, endPoint x: 374, endPoint y: 108, distance: 82.8
click at [374, 108] on link "pdf Ebook business - Alisa Balasa.pdf 4.22 MB" at bounding box center [362, 109] width 151 height 6
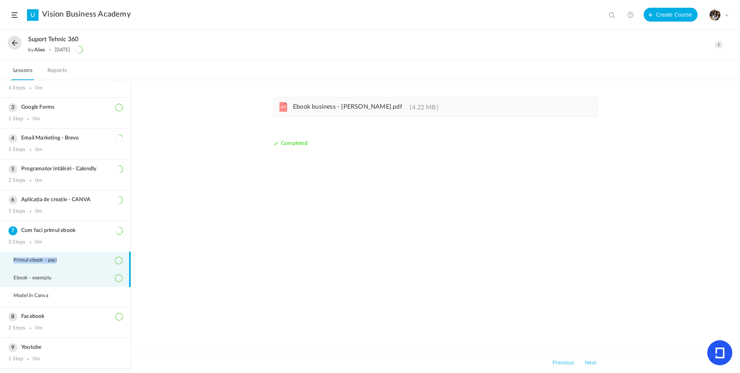
drag, startPoint x: 12, startPoint y: 261, endPoint x: 59, endPoint y: 262, distance: 47.0
click at [59, 262] on li "Primul ebook - pași" at bounding box center [65, 261] width 131 height 18
drag, startPoint x: 51, startPoint y: 279, endPoint x: 6, endPoint y: 279, distance: 44.7
click at [6, 279] on li "Ebook - exemplu" at bounding box center [65, 278] width 131 height 18
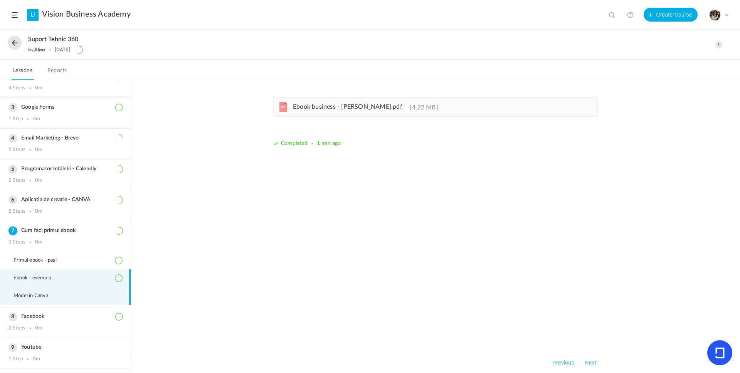
click at [35, 298] on span "Model în Canva" at bounding box center [35, 296] width 44 height 6
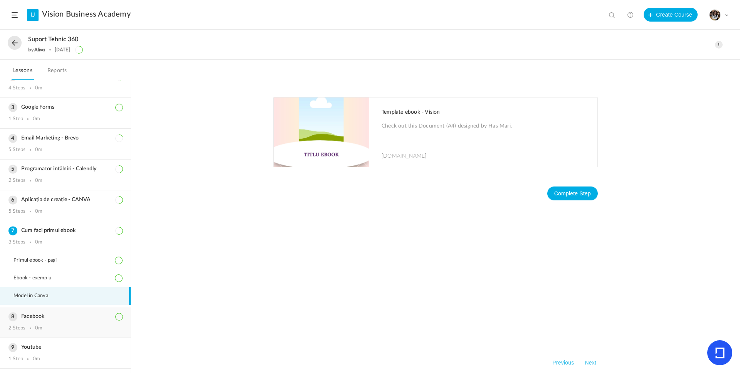
click at [38, 318] on h3 "Facebook" at bounding box center [65, 316] width 114 height 7
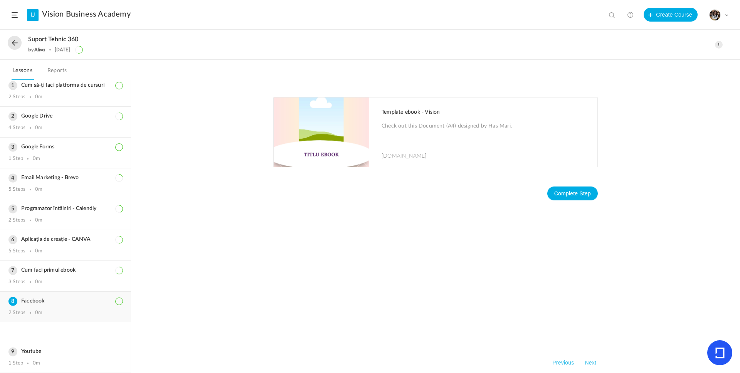
scroll to position [22, 0]
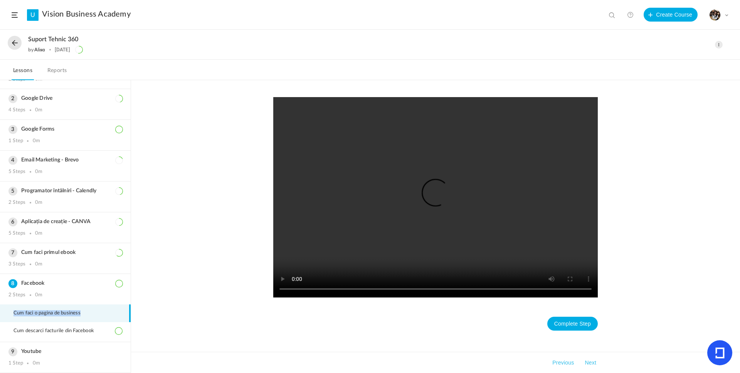
drag, startPoint x: 12, startPoint y: 314, endPoint x: 81, endPoint y: 315, distance: 69.0
click at [81, 315] on li "Cum faci o pagina de business" at bounding box center [65, 313] width 131 height 18
click at [86, 331] on span "Cum descarci facturile din Facebook" at bounding box center [58, 331] width 90 height 6
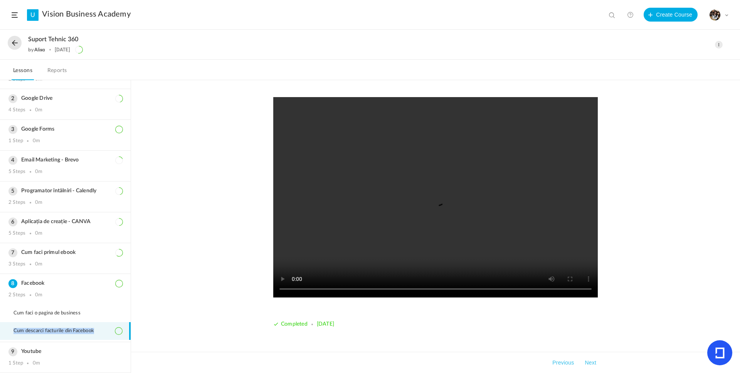
drag, startPoint x: 96, startPoint y: 330, endPoint x: 12, endPoint y: 331, distance: 83.6
click at [12, 331] on li "Cum descarci facturile din Facebook" at bounding box center [65, 331] width 131 height 18
click at [32, 356] on div "Youtube 1 Step 0m" at bounding box center [65, 357] width 131 height 30
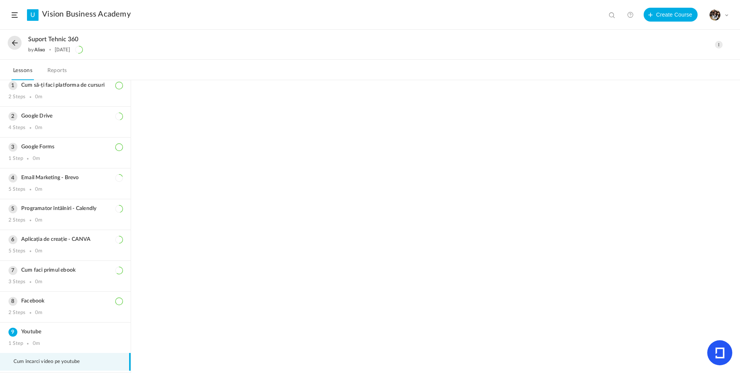
click at [77, 363] on span "Cum încarci video pe youtube" at bounding box center [51, 362] width 76 height 6
click at [18, 44] on button at bounding box center [15, 43] width 14 height 14
click at [15, 44] on section "U Vision Business Academy View all No results Create Course My Profile Universi…" at bounding box center [370, 186] width 740 height 373
